Goal: Navigation & Orientation: Find specific page/section

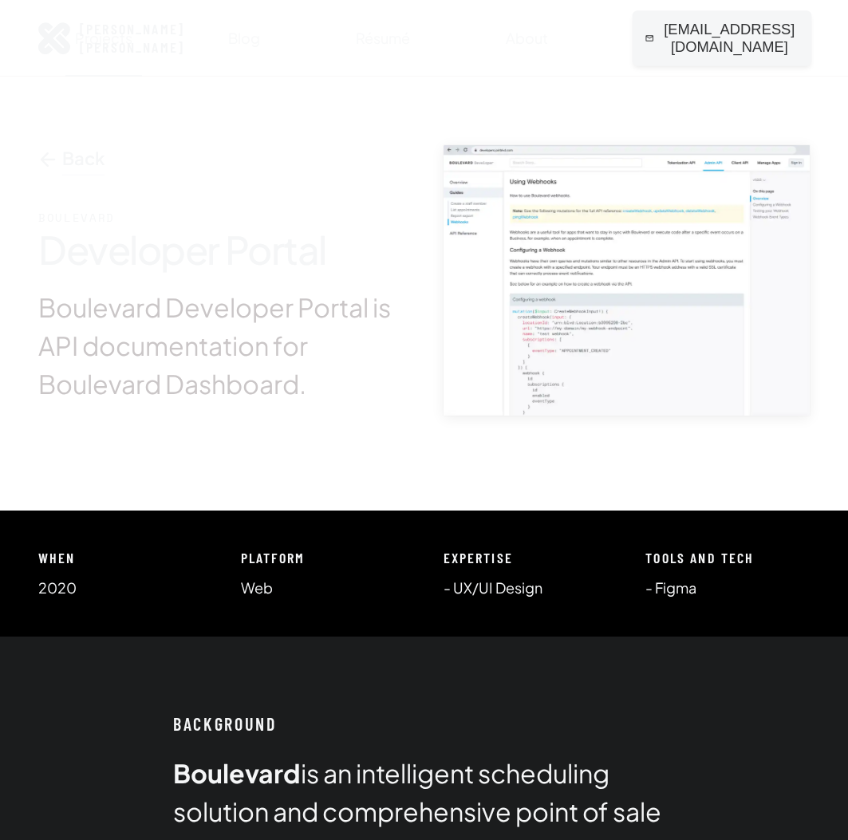
drag, startPoint x: 671, startPoint y: 38, endPoint x: 718, endPoint y: 42, distance: 46.4
click at [712, 42] on span "[EMAIL_ADDRESS][DOMAIN_NAME]" at bounding box center [722, 38] width 154 height 36
click at [771, 43] on span "Email Copied!" at bounding box center [722, 38] width 114 height 18
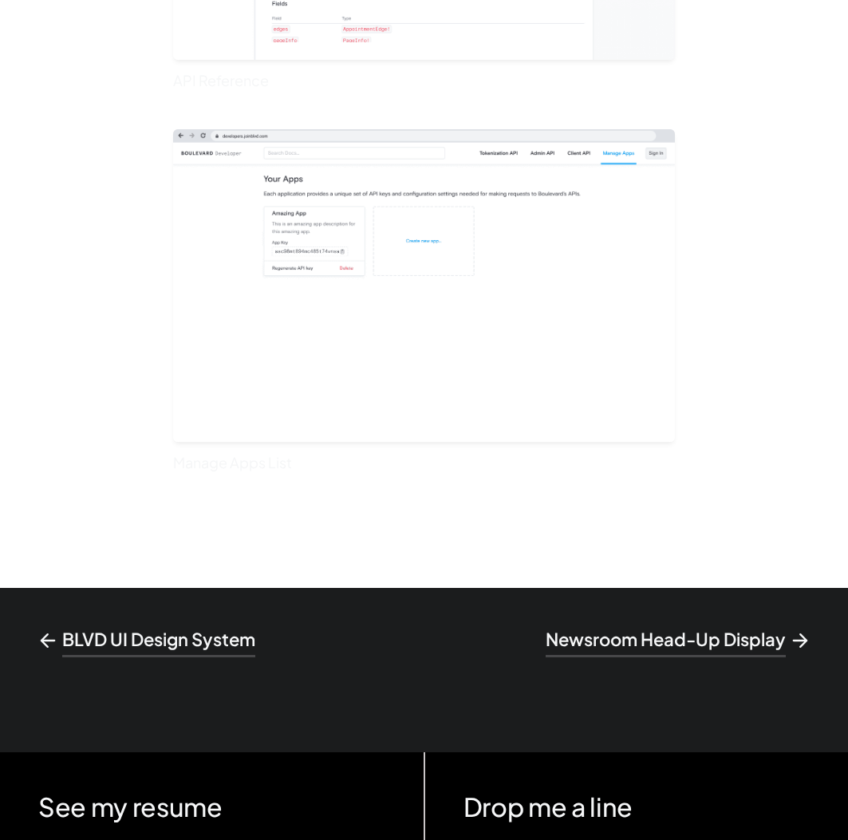
scroll to position [2871, 0]
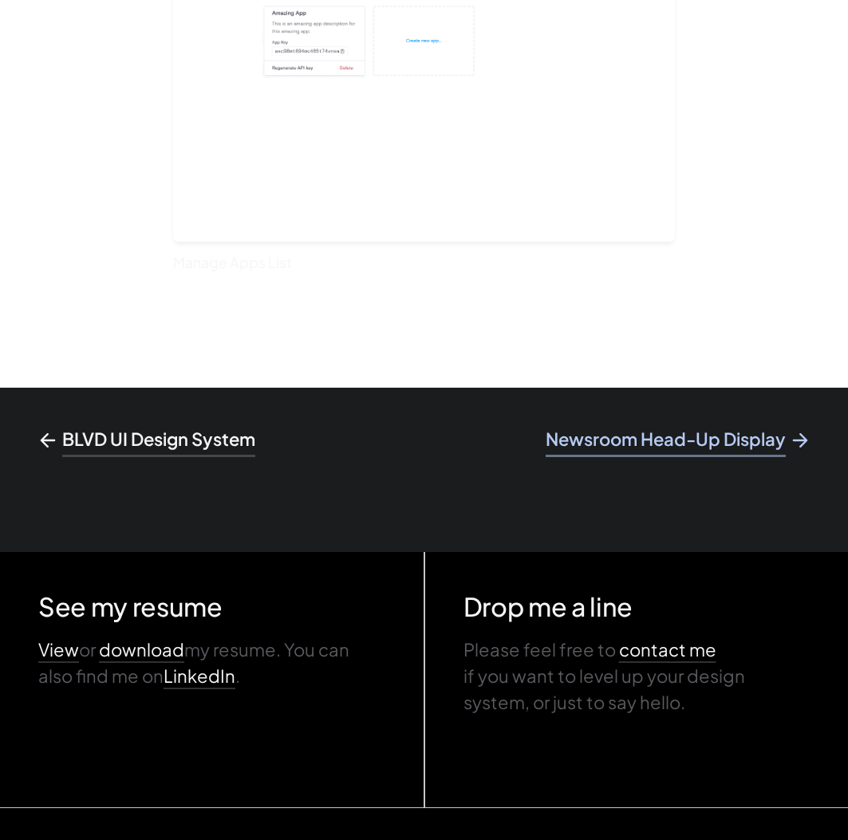
click at [608, 440] on span "Newsroom Head-Up Display" at bounding box center [677, 439] width 264 height 26
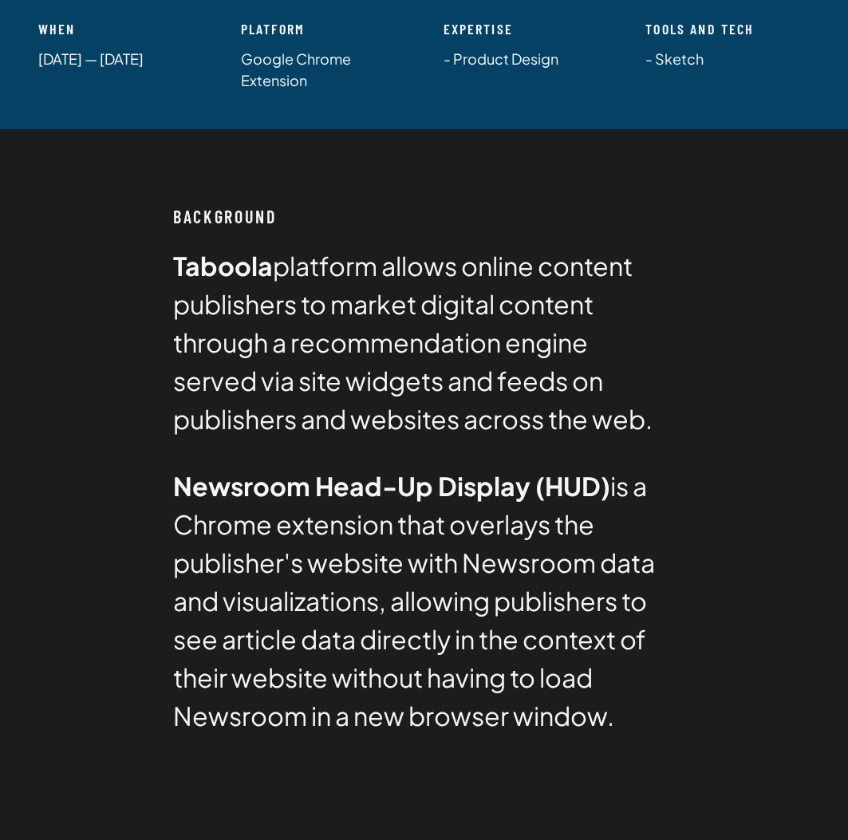
scroll to position [877, 0]
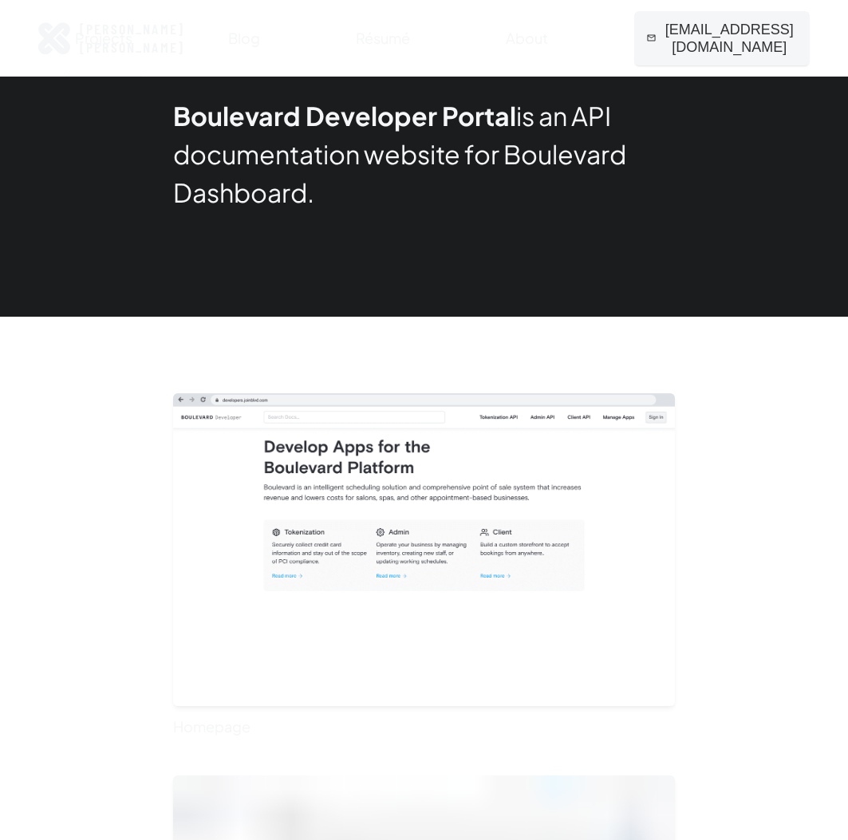
scroll to position [2871, 0]
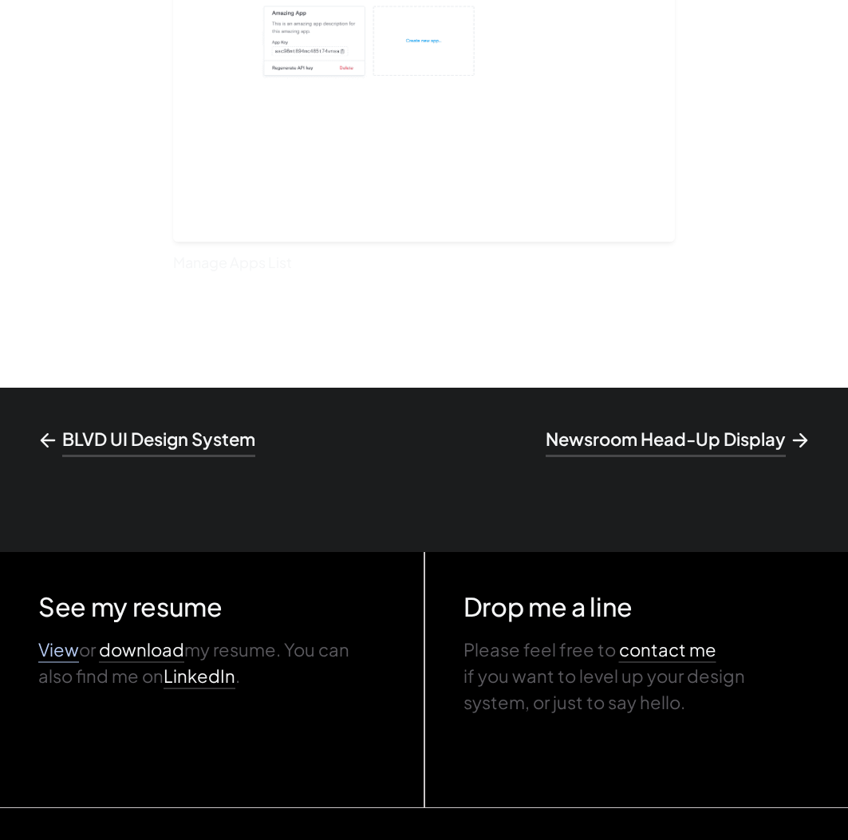
click at [53, 644] on link "View" at bounding box center [58, 649] width 41 height 22
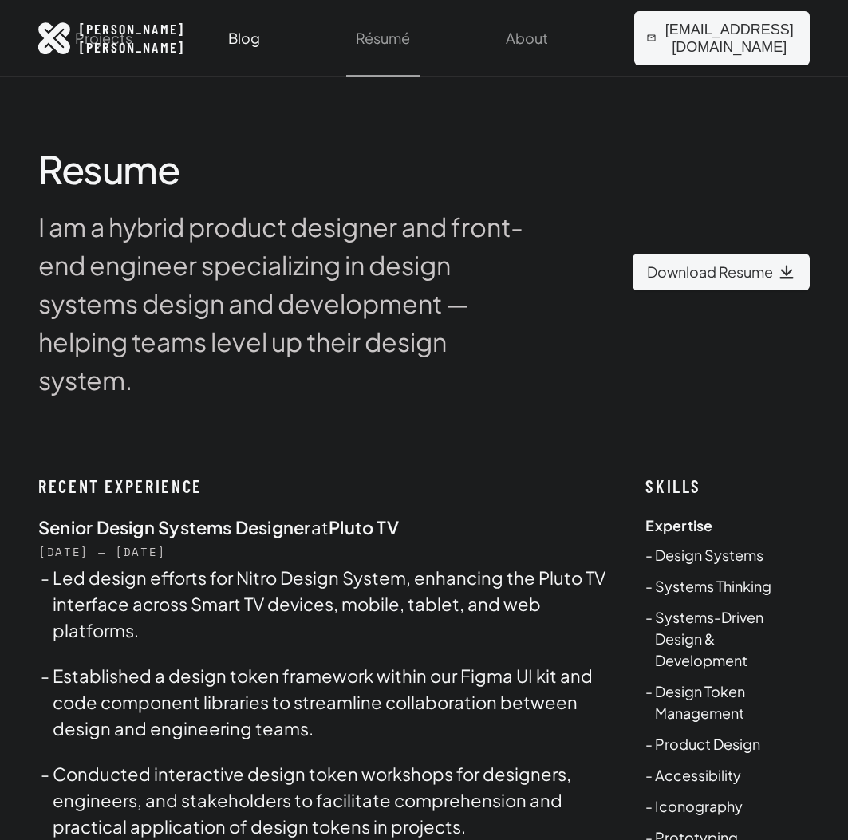
click at [241, 39] on link "Blog" at bounding box center [243, 38] width 51 height 77
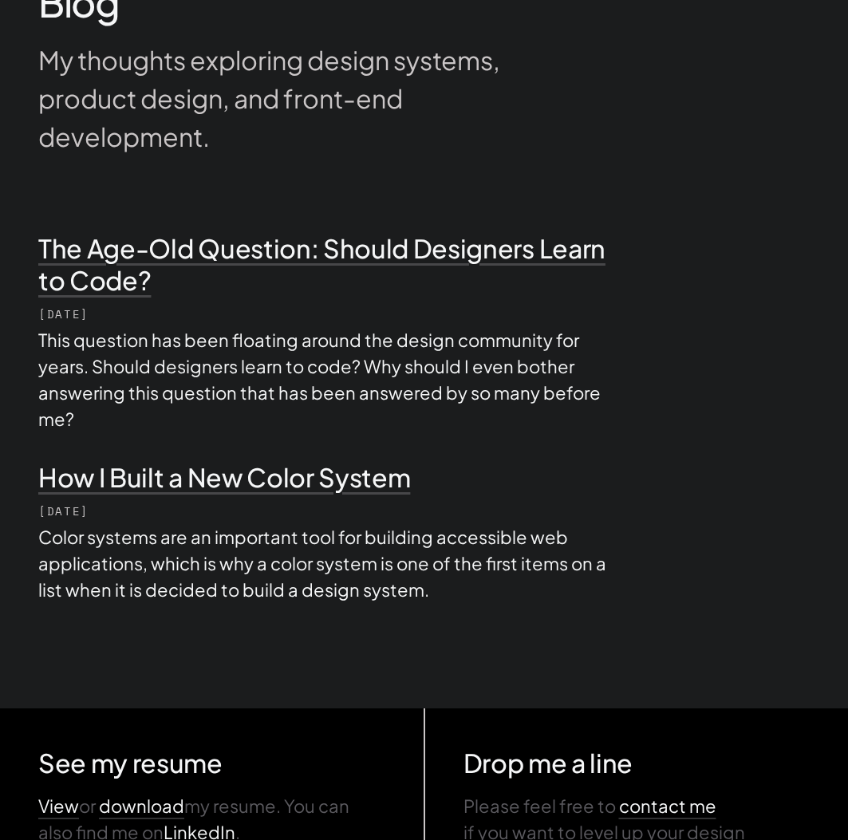
scroll to position [319, 0]
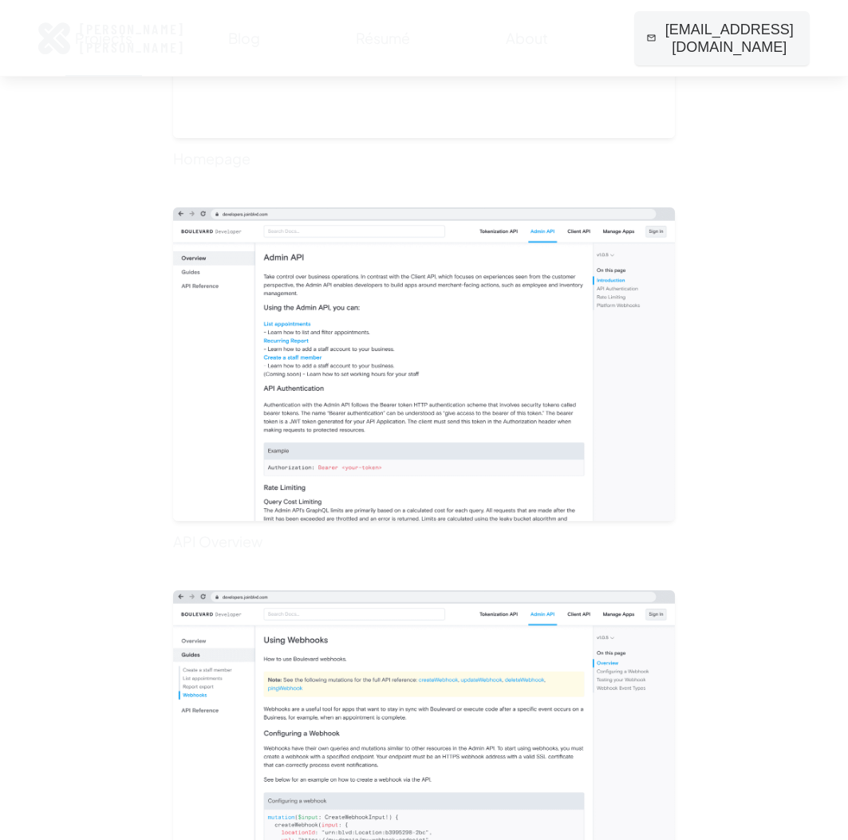
scroll to position [1116, 0]
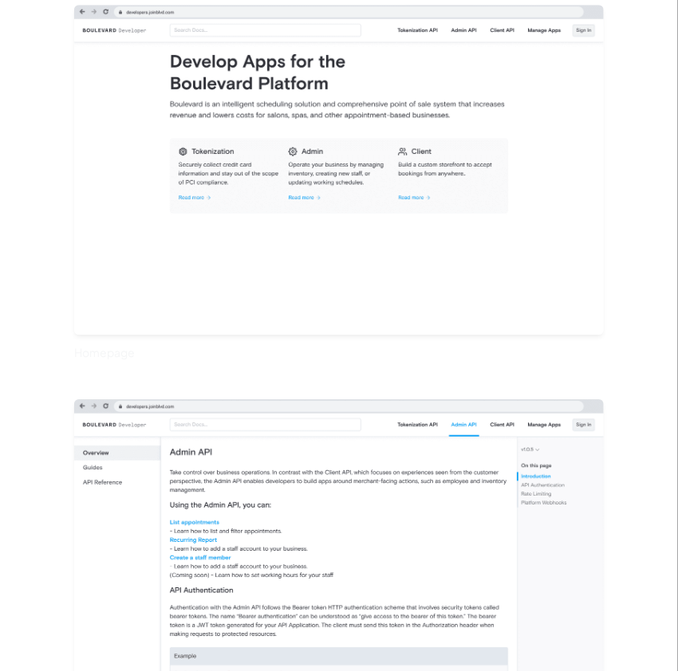
scroll to position [1467, 0]
